Goal: Navigation & Orientation: Understand site structure

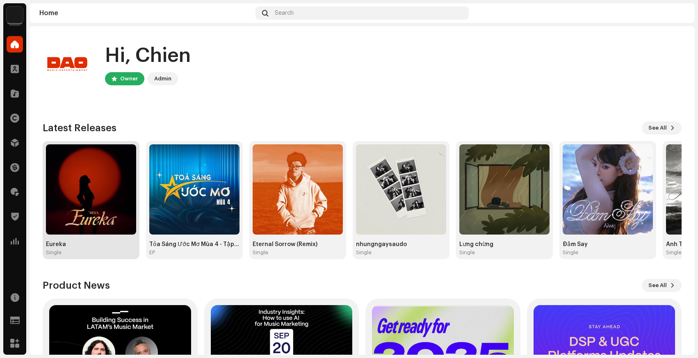
scroll to position [100, 0]
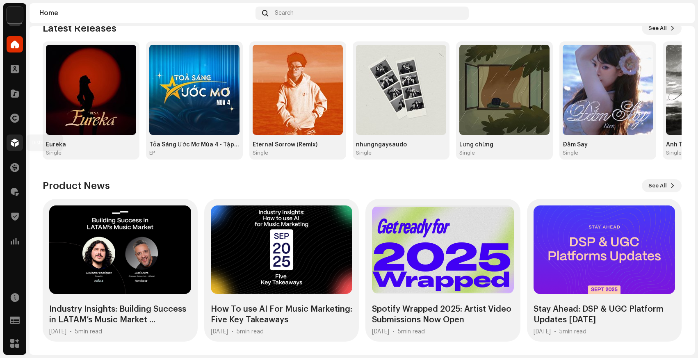
click at [15, 147] on div at bounding box center [15, 143] width 16 height 16
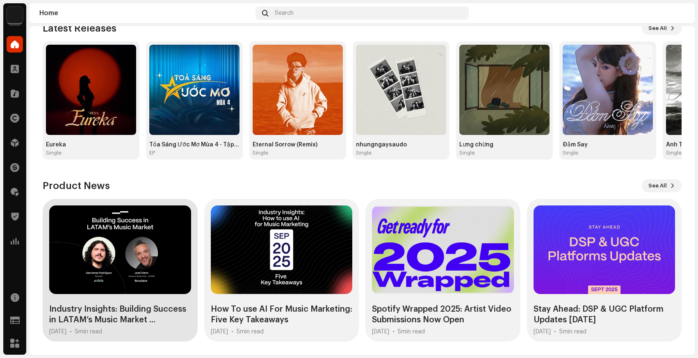
scroll to position [0, 0]
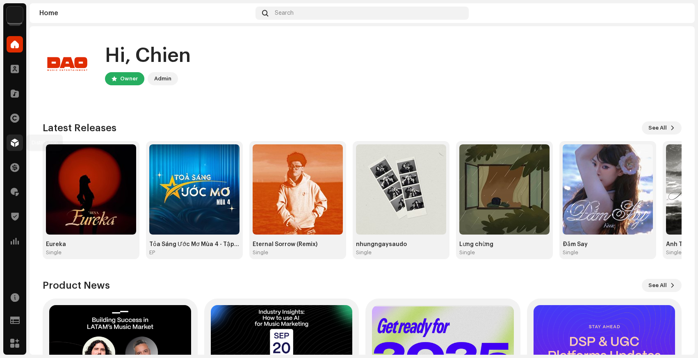
click at [10, 144] on div at bounding box center [15, 143] width 16 height 16
click at [20, 140] on div at bounding box center [15, 143] width 16 height 16
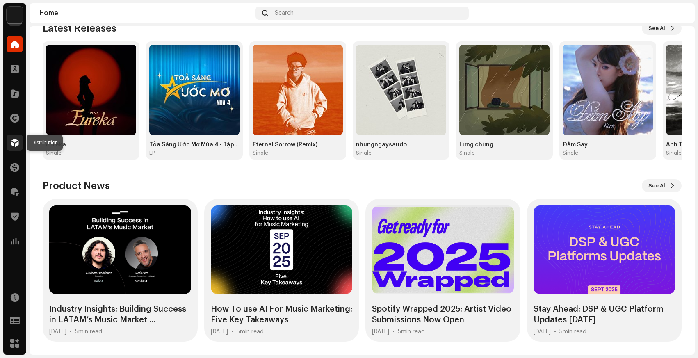
click at [9, 151] on div at bounding box center [15, 143] width 16 height 16
click at [10, 145] on div at bounding box center [15, 143] width 16 height 16
click at [15, 144] on span at bounding box center [15, 143] width 8 height 7
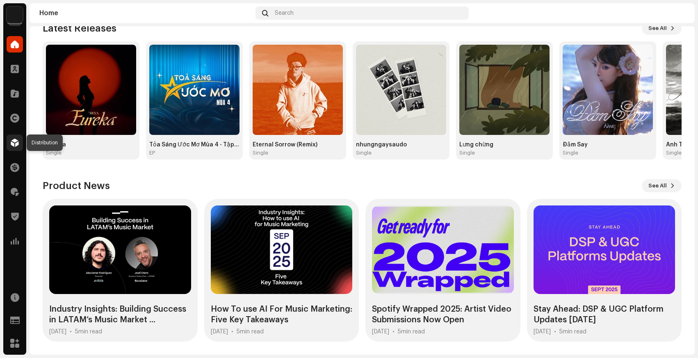
click at [18, 140] on div at bounding box center [15, 143] width 16 height 16
click at [11, 10] on img at bounding box center [15, 15] width 16 height 16
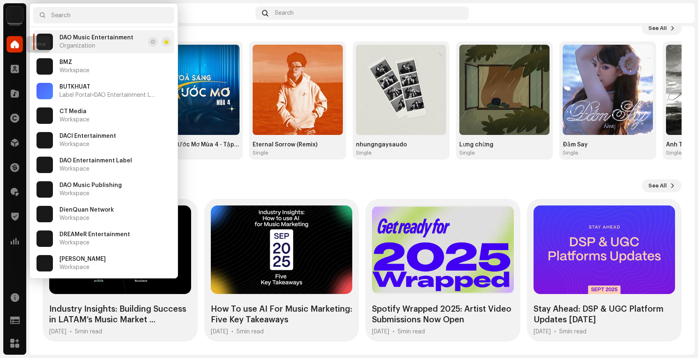
click at [16, 43] on span at bounding box center [15, 44] width 8 height 7
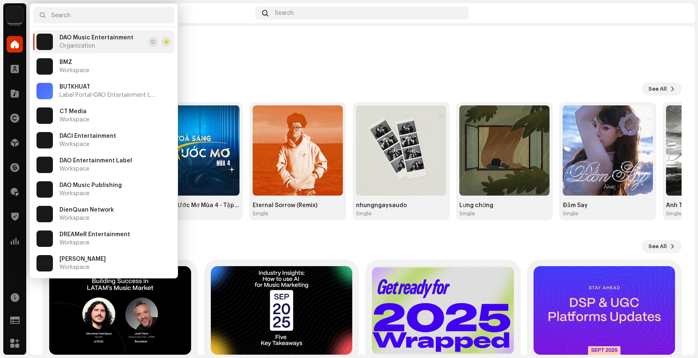
click at [16, 43] on span at bounding box center [15, 44] width 8 height 7
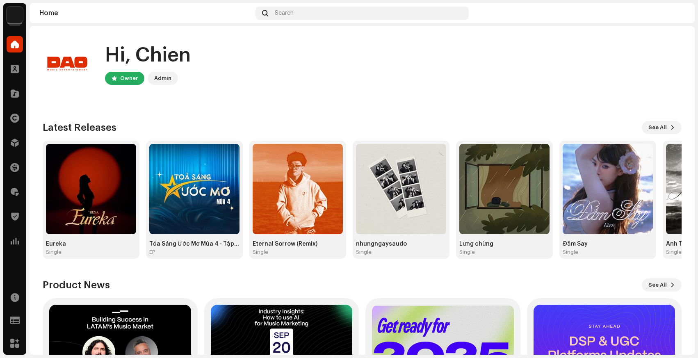
scroll to position [0, 0]
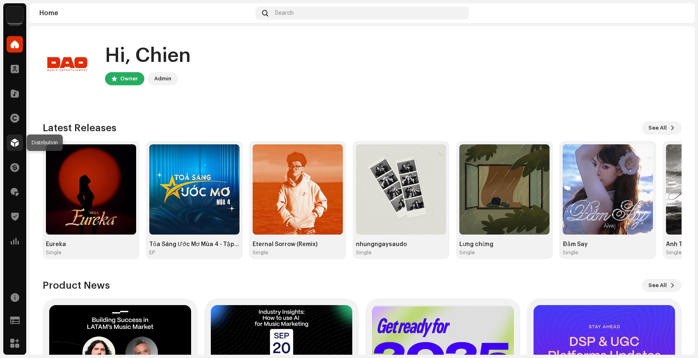
click at [18, 148] on div at bounding box center [15, 143] width 16 height 16
